Goal: Task Accomplishment & Management: Manage account settings

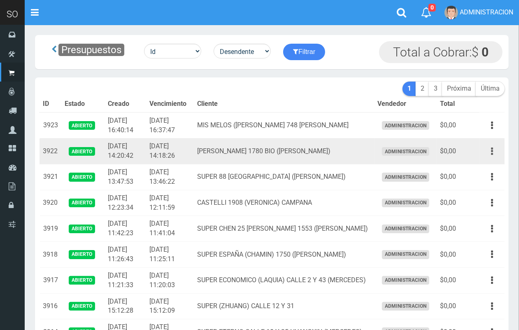
click at [492, 151] on icon "button" at bounding box center [492, 151] width 2 height 14
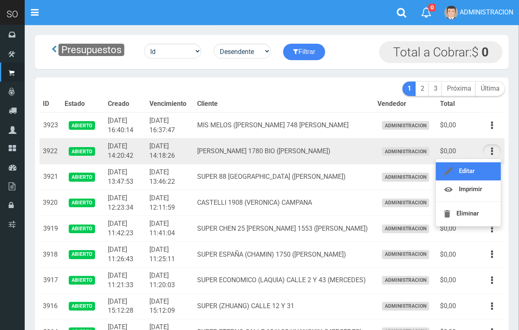
click at [488, 169] on link "Editar" at bounding box center [468, 171] width 65 height 18
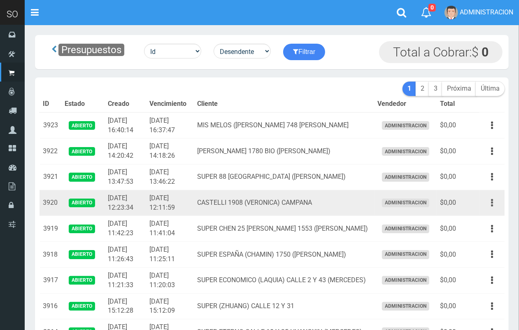
click at [492, 197] on icon "button" at bounding box center [492, 202] width 2 height 14
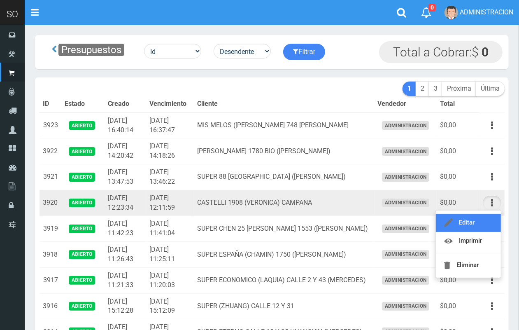
click at [485, 216] on link "Editar" at bounding box center [468, 223] width 65 height 18
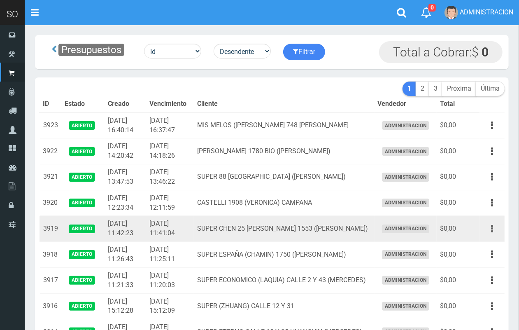
click at [492, 227] on icon "button" at bounding box center [492, 228] width 2 height 14
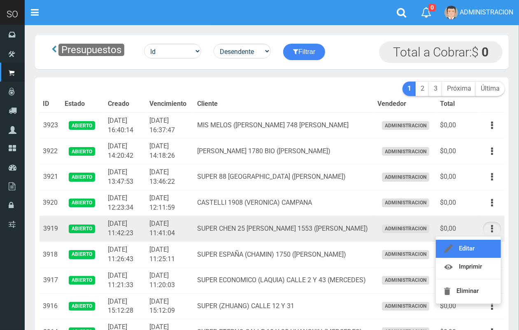
click at [480, 243] on link "Editar" at bounding box center [468, 248] width 65 height 18
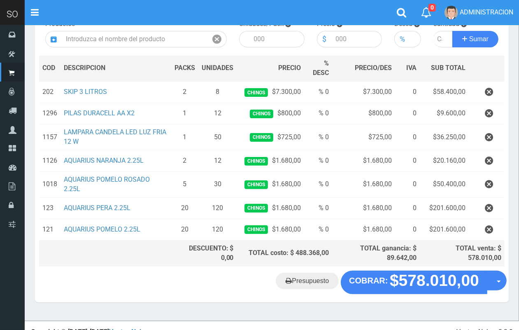
scroll to position [98, 0]
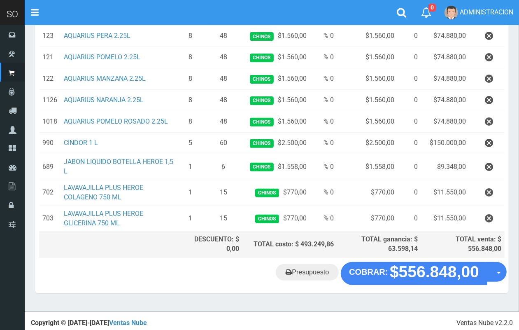
scroll to position [153, 0]
